Goal: Transaction & Acquisition: Purchase product/service

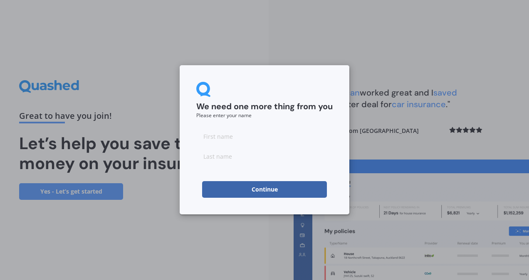
click at [242, 135] on input at bounding box center [264, 136] width 136 height 17
type input "[PERSON_NAME]"
click at [259, 190] on button "Continue" at bounding box center [264, 189] width 125 height 17
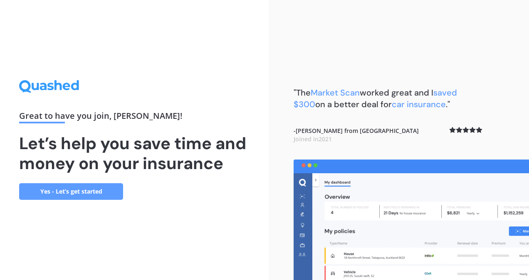
click at [53, 193] on link "Yes - Let’s get started" at bounding box center [71, 192] width 104 height 17
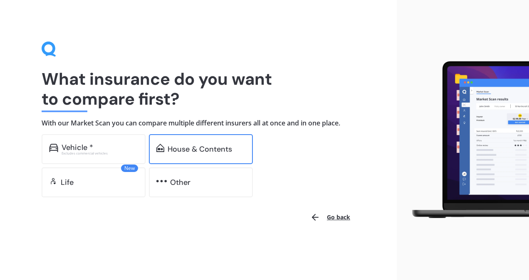
click at [191, 137] on div "House & Contents" at bounding box center [201, 149] width 104 height 30
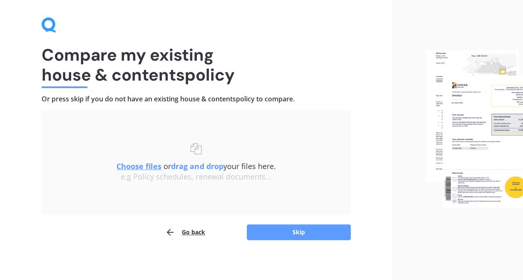
scroll to position [25, 0]
click at [299, 226] on button "Skip" at bounding box center [299, 232] width 104 height 16
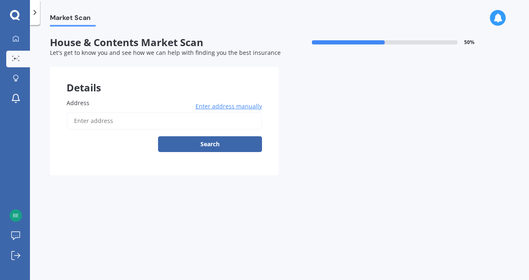
click at [147, 123] on input "Address" at bounding box center [165, 120] width 196 height 17
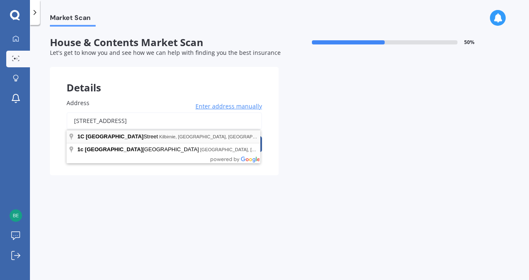
type input "[STREET_ADDRESS]"
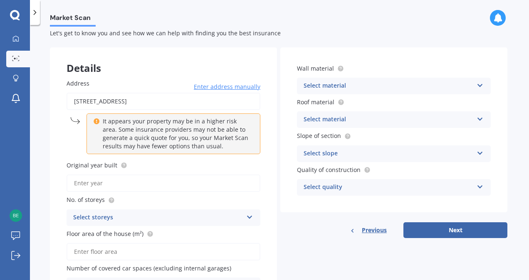
scroll to position [20, 0]
click at [166, 184] on input "Original year built" at bounding box center [164, 182] width 194 height 17
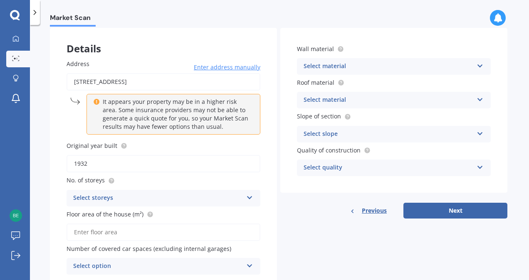
type input "1932"
click at [172, 189] on div "No. of storeys Select storeys 1 2 3 4 5+" at bounding box center [164, 191] width 194 height 30
click at [172, 195] on div "Select storeys" at bounding box center [158, 199] width 170 height 10
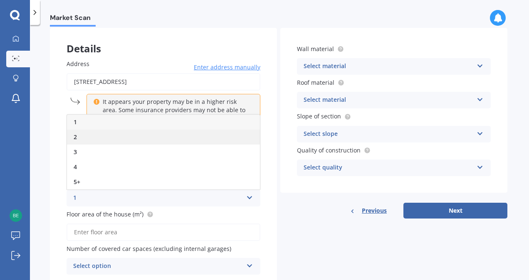
click at [125, 137] on div "2" at bounding box center [163, 137] width 193 height 15
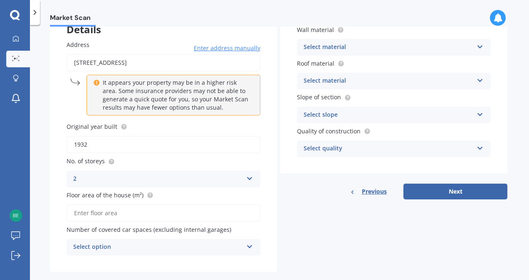
scroll to position [59, 0]
click at [158, 216] on input "Floor area of the house (m²)" at bounding box center [164, 212] width 194 height 17
click at [177, 214] on input "Floor area of the house (m²)" at bounding box center [164, 212] width 194 height 17
click at [171, 251] on div "Select option" at bounding box center [158, 247] width 170 height 10
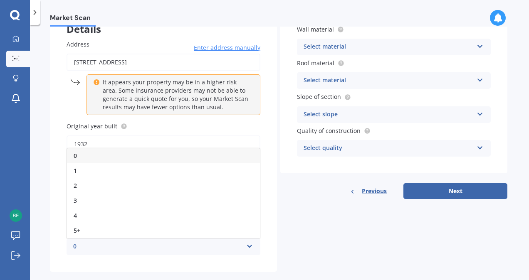
click at [128, 155] on div "0" at bounding box center [163, 156] width 193 height 15
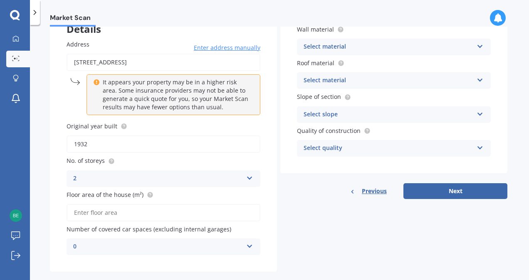
click at [133, 217] on input "Floor area of the house (m²)" at bounding box center [164, 212] width 194 height 17
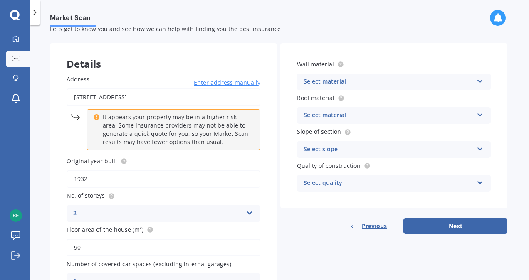
scroll to position [22, 0]
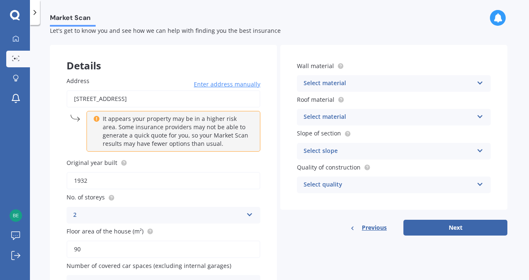
type input "90"
click at [419, 87] on div "Select material" at bounding box center [389, 84] width 170 height 10
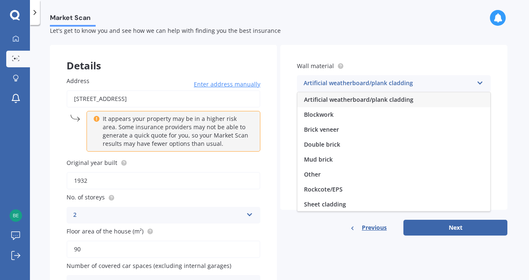
click at [414, 97] on div "Artificial weatherboard/plank cladding" at bounding box center [394, 99] width 193 height 15
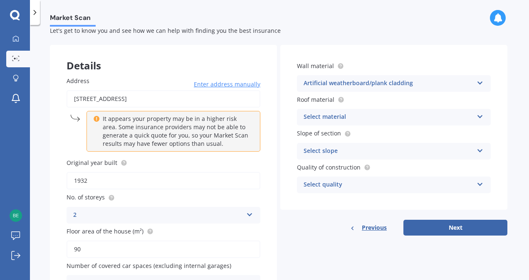
click at [416, 77] on div "Artificial weatherboard/plank cladding Artificial weatherboard/plank cladding B…" at bounding box center [394, 83] width 194 height 17
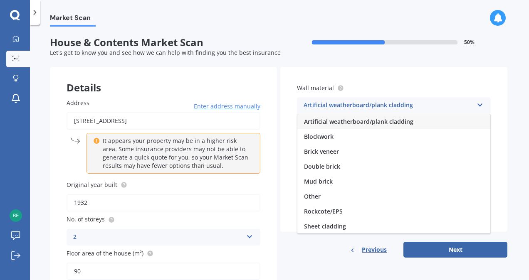
scroll to position [0, 0]
click at [439, 75] on div "Wall material Artificial weatherboard/plank cladding Artificial weatherboard/pl…" at bounding box center [393, 149] width 227 height 165
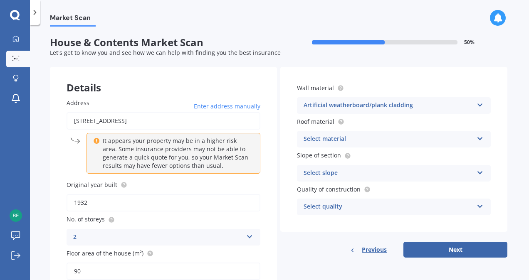
click at [425, 136] on div "Select material" at bounding box center [389, 139] width 170 height 10
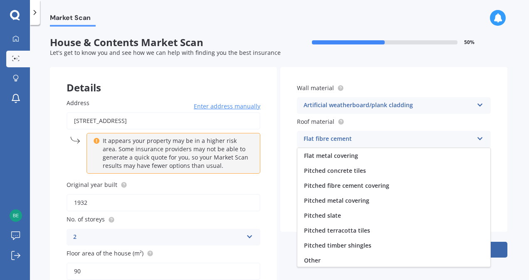
scroll to position [30, 0]
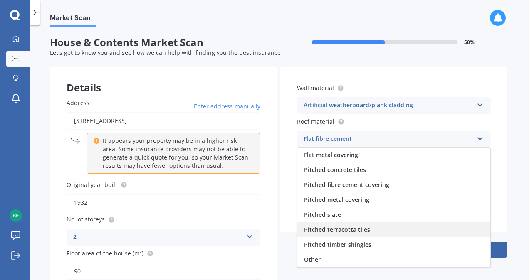
click at [393, 233] on div "Pitched terracotta tiles" at bounding box center [394, 230] width 193 height 15
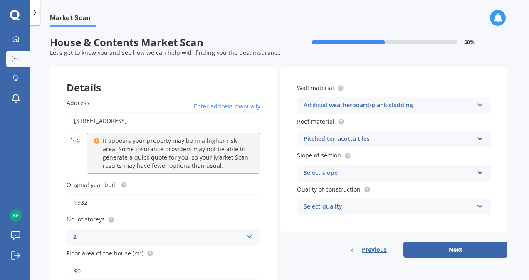
click at [412, 173] on div "Select slope" at bounding box center [389, 174] width 170 height 10
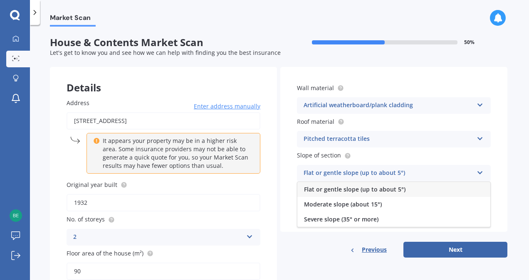
click at [407, 191] on div "Flat or gentle slope (up to about 5°)" at bounding box center [394, 189] width 193 height 15
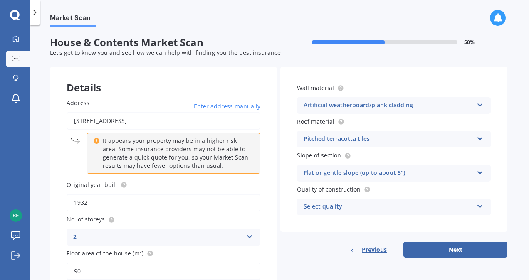
click at [396, 201] on div "Select quality Standard High Prestige" at bounding box center [394, 207] width 194 height 17
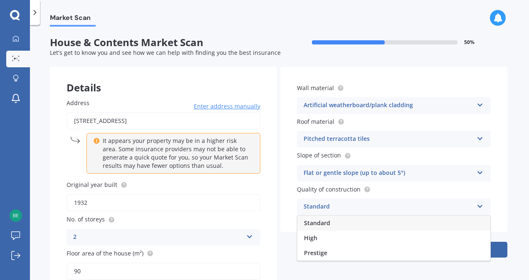
click at [380, 223] on div "Standard" at bounding box center [394, 223] width 193 height 15
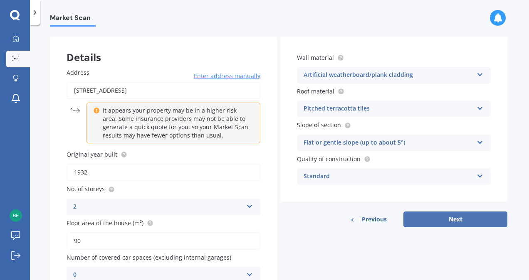
click at [458, 219] on button "Next" at bounding box center [456, 220] width 104 height 16
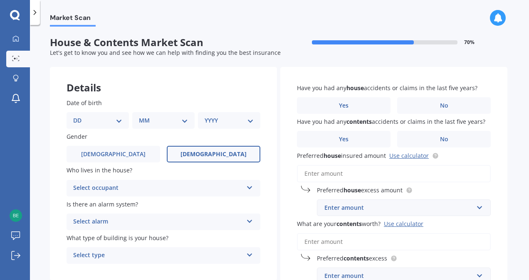
scroll to position [16, 0]
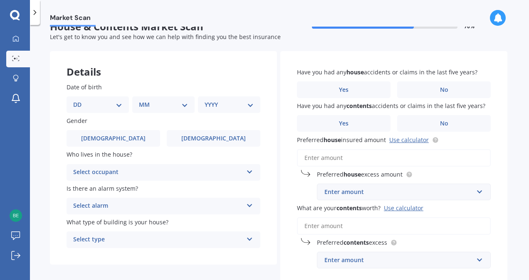
click at [120, 114] on div "Date of birth DD 01 02 03 04 05 06 07 08 09 10 11 12 13 14 15 16 17 18 19 20 21…" at bounding box center [163, 165] width 227 height 199
click at [116, 109] on select "DD 01 02 03 04 05 06 07 08 09 10 11 12 13 14 15 16 17 18 19 20 21 22 23 24 25 2…" at bounding box center [97, 104] width 49 height 9
select select "08"
click at [80, 100] on select "DD 01 02 03 04 05 06 07 08 09 10 11 12 13 14 15 16 17 18 19 20 21 22 23 24 25 2…" at bounding box center [97, 104] width 49 height 9
click at [183, 109] on select "MM 01 02 03 04 05 06 07 08 09 10 11 12" at bounding box center [165, 104] width 46 height 9
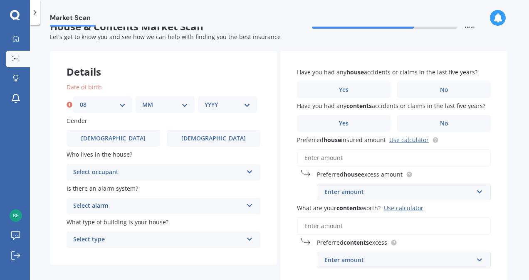
select select "01"
click at [142, 100] on select "MM 01 02 03 04 05 06 07 08 09 10 11 12" at bounding box center [165, 104] width 46 height 9
click at [246, 84] on label "Date of birth" at bounding box center [162, 87] width 191 height 9
click at [231, 114] on div "Date of birth DD 01 02 03 04 05 06 07 08 09 10 11 12 13 14 15 16 17 18 19 20 21…" at bounding box center [163, 165] width 227 height 199
click at [241, 105] on select "YYYY 2009 2008 2007 2006 2005 2004 2003 2002 2001 2000 1999 1998 1997 1996 1995…" at bounding box center [228, 104] width 46 height 9
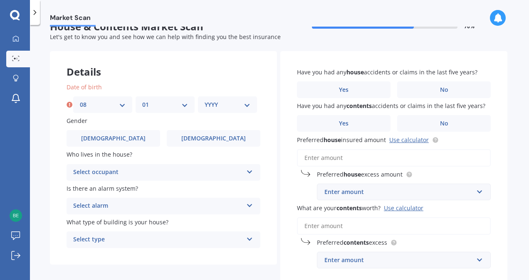
select select "2002"
click at [205, 100] on select "YYYY 2009 2008 2007 2006 2005 2004 2003 2002 2001 2000 1999 1998 1997 1996 1995…" at bounding box center [228, 104] width 46 height 9
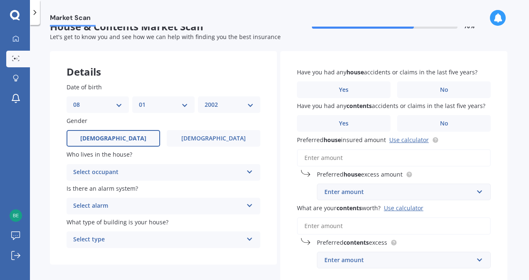
click at [128, 133] on label "[DEMOGRAPHIC_DATA]" at bounding box center [114, 138] width 94 height 17
click at [0, 0] on input "[DEMOGRAPHIC_DATA]" at bounding box center [0, 0] width 0 height 0
click at [140, 170] on div "Select occupant" at bounding box center [158, 173] width 170 height 10
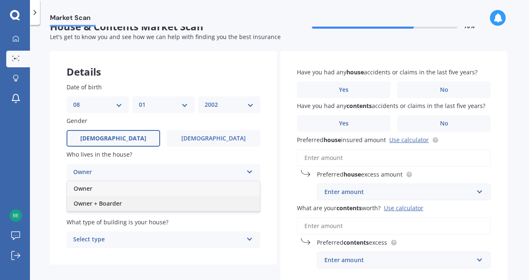
click at [139, 204] on div "Owner + Boarder" at bounding box center [163, 203] width 193 height 15
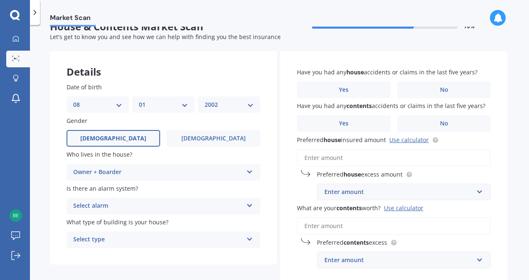
click at [148, 208] on div "Select alarm" at bounding box center [158, 206] width 170 height 10
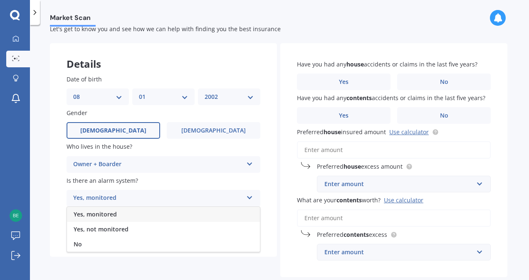
scroll to position [24, 0]
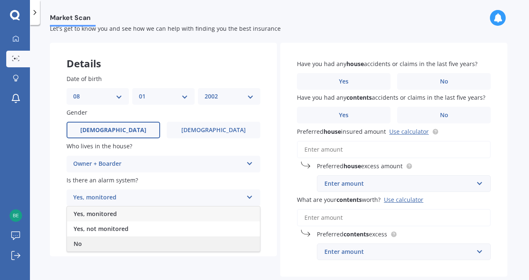
click at [140, 239] on div "No" at bounding box center [163, 244] width 193 height 15
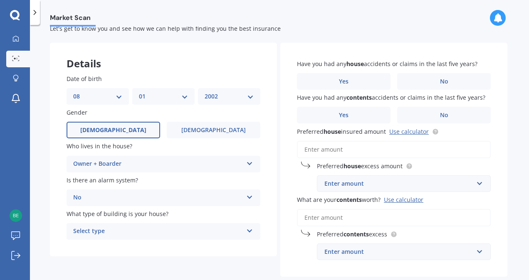
click at [152, 229] on div "Select type" at bounding box center [158, 232] width 170 height 10
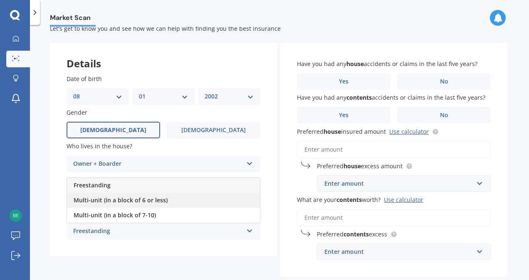
click at [166, 200] on div "Multi-unit (in a block of 6 or less)" at bounding box center [163, 200] width 193 height 15
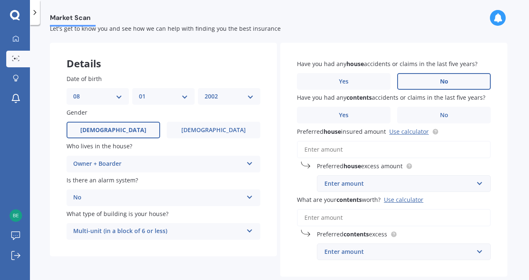
click at [451, 82] on label "No" at bounding box center [444, 81] width 94 height 17
click at [0, 0] on input "No" at bounding box center [0, 0] width 0 height 0
click at [446, 110] on label "No" at bounding box center [444, 115] width 94 height 17
click at [0, 0] on input "No" at bounding box center [0, 0] width 0 height 0
click at [377, 152] on input "Preferred house insured amount Use calculator" at bounding box center [394, 149] width 194 height 17
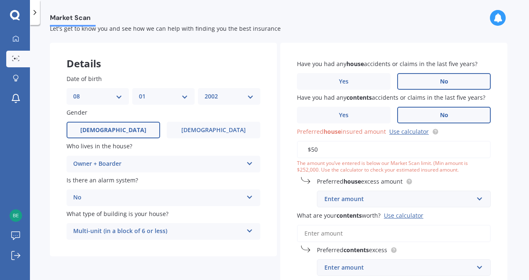
type input "$5"
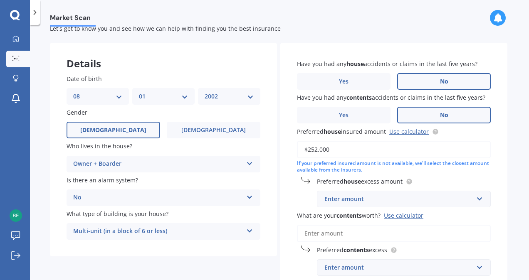
type input "$252,000"
click at [381, 194] on input "text" at bounding box center [401, 199] width 166 height 16
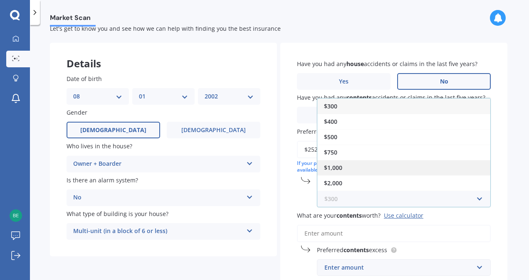
scroll to position [13, 0]
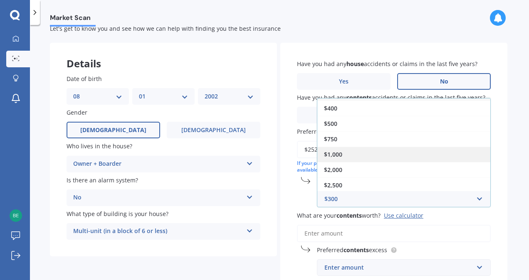
click at [390, 156] on div "$1,000" at bounding box center [404, 154] width 173 height 15
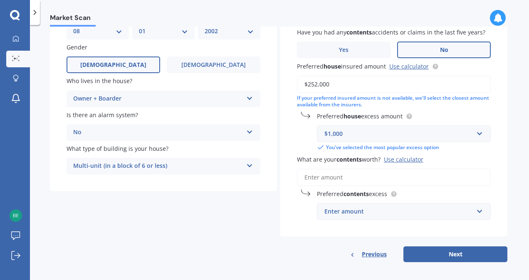
scroll to position [90, 0]
click at [365, 184] on input "What are your contents worth? Use calculator" at bounding box center [394, 177] width 194 height 17
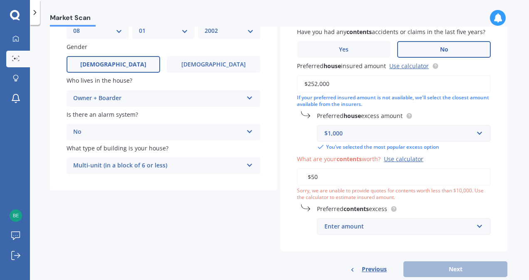
type input "$5"
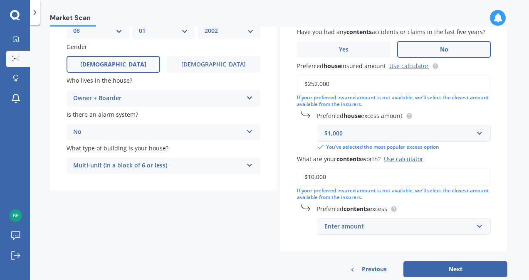
type input "$10,000"
click at [390, 226] on div "Enter amount" at bounding box center [399, 226] width 149 height 9
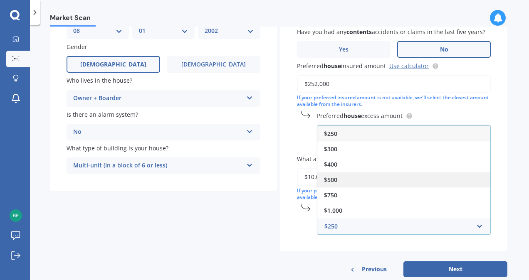
click at [409, 181] on div "$500" at bounding box center [404, 179] width 173 height 15
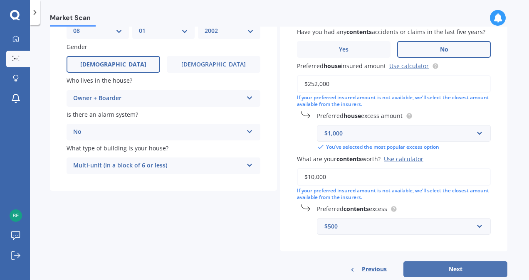
click at [457, 266] on button "Next" at bounding box center [456, 270] width 104 height 16
select select "08"
select select "01"
select select "2002"
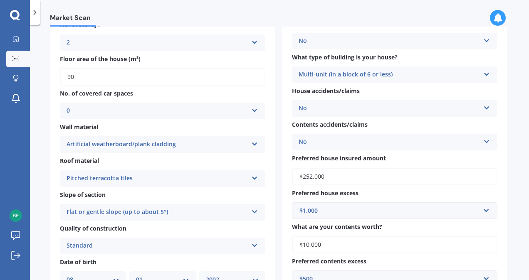
scroll to position [272, 0]
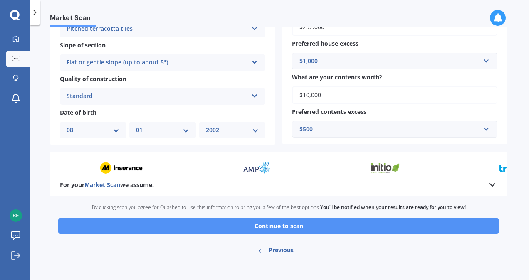
click at [313, 233] on button "Continue to scan" at bounding box center [278, 226] width 441 height 16
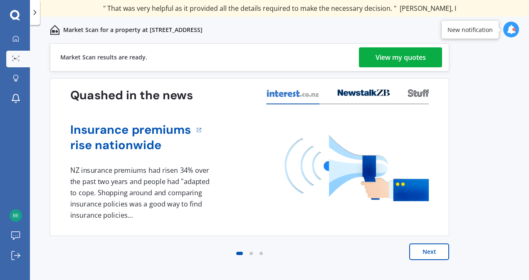
click at [398, 58] on div "View my quotes" at bounding box center [401, 57] width 50 height 20
